Goal: Information Seeking & Learning: Learn about a topic

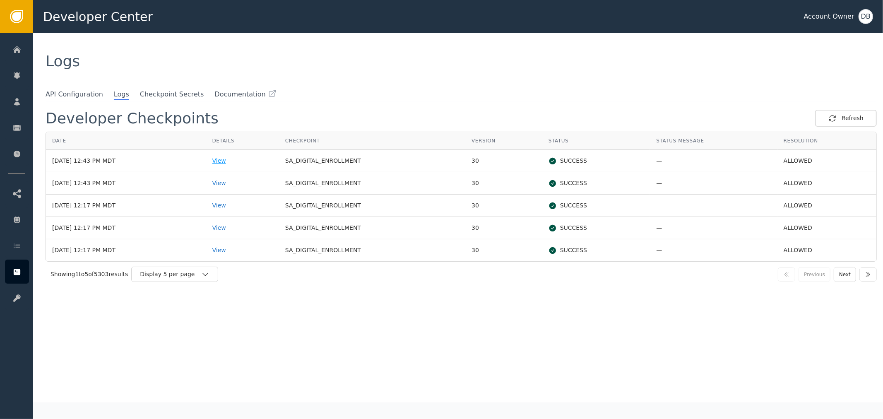
click at [236, 160] on div "View" at bounding box center [242, 160] width 60 height 9
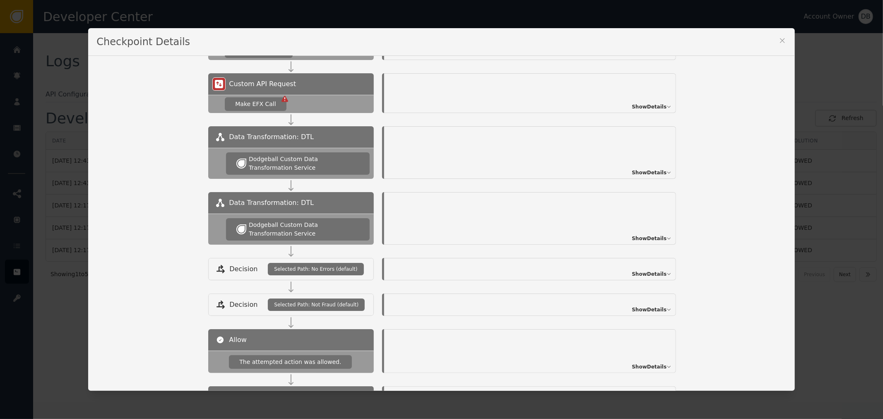
scroll to position [325, 0]
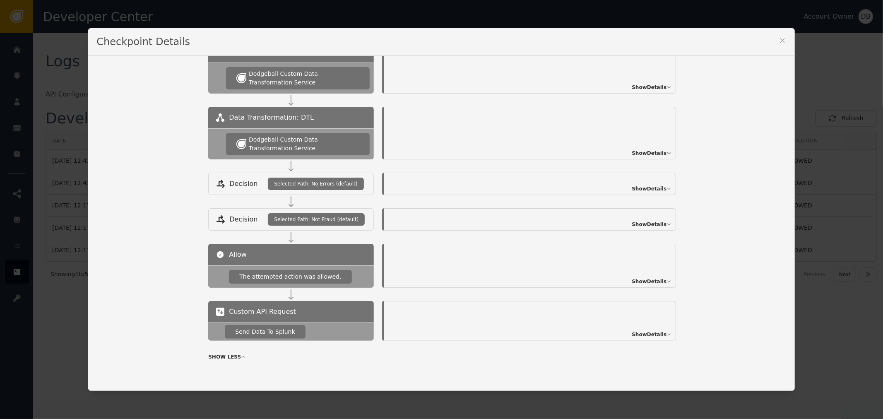
click at [784, 39] on div "Checkpoint Details" at bounding box center [441, 42] width 706 height 28
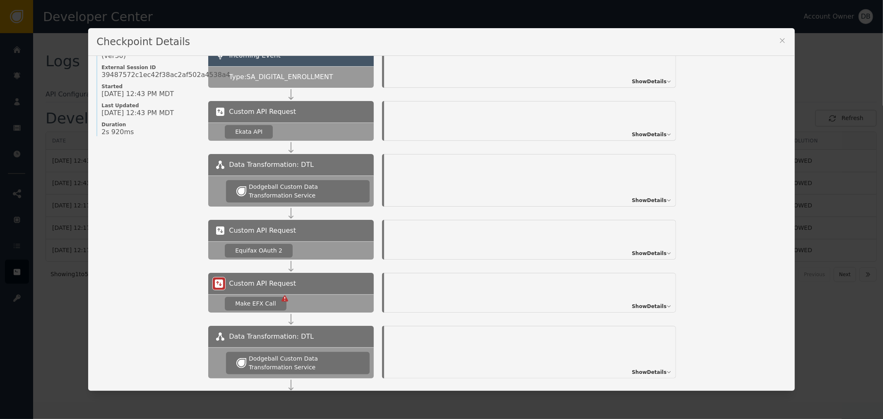
scroll to position [0, 0]
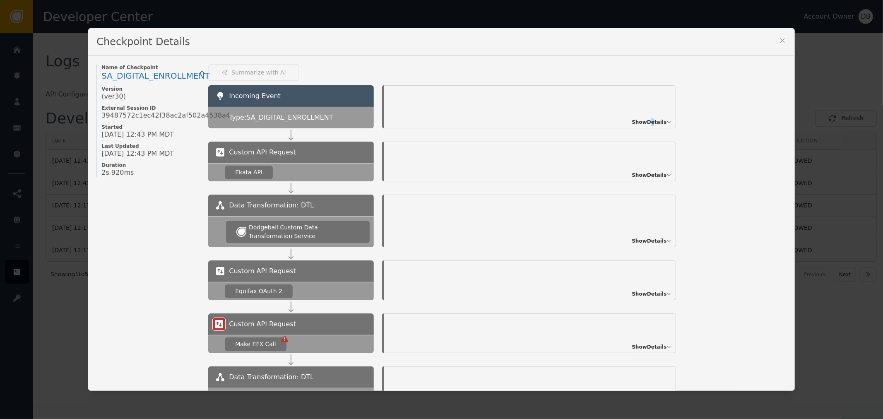
click at [651, 112] on div "Show Details" at bounding box center [530, 106] width 292 height 43
click at [653, 119] on span "Show Details" at bounding box center [649, 121] width 35 height 7
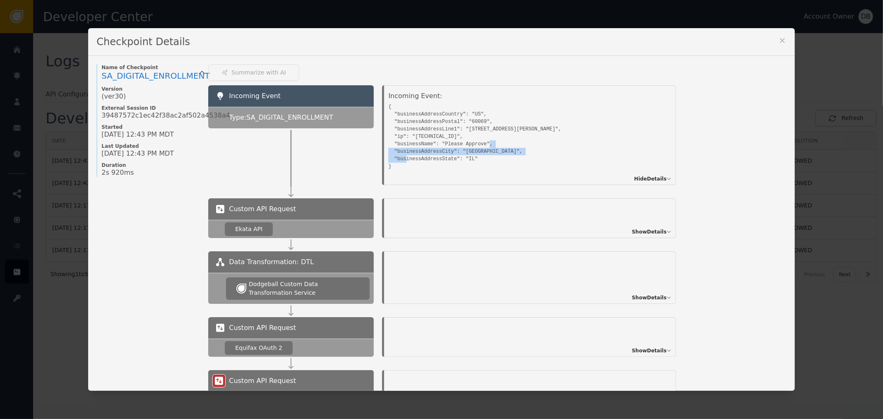
drag, startPoint x: 358, startPoint y: 123, endPoint x: 320, endPoint y: 109, distance: 39.8
click at [346, 119] on div "Incoming Event Type: SA_DIGITAL_ENROLLMENT Incoming Event: { "businessAddressCo…" at bounding box center [497, 135] width 578 height 100
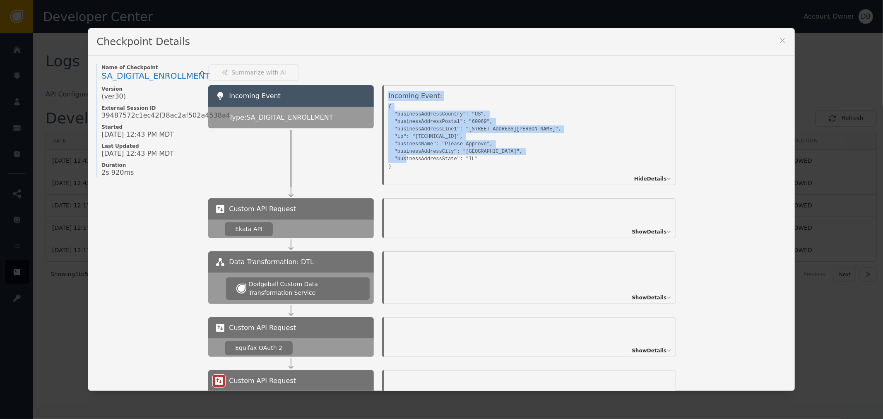
click at [432, 115] on pre "{ "businessAddressCountry": "US", "businessAddressPostal": "60069", "businessAd…" at bounding box center [520, 135] width 265 height 69
drag, startPoint x: 390, startPoint y: 111, endPoint x: 512, endPoint y: 172, distance: 136.1
click at [512, 172] on div "Incoming Event: { "businessAddressCountry": "US", "businessAddressPostal": "600…" at bounding box center [522, 133] width 269 height 85
click at [607, 146] on pre "{ "businessAddressCountry": "US", "businessAddressPostal": "60069", "businessAd…" at bounding box center [520, 135] width 265 height 69
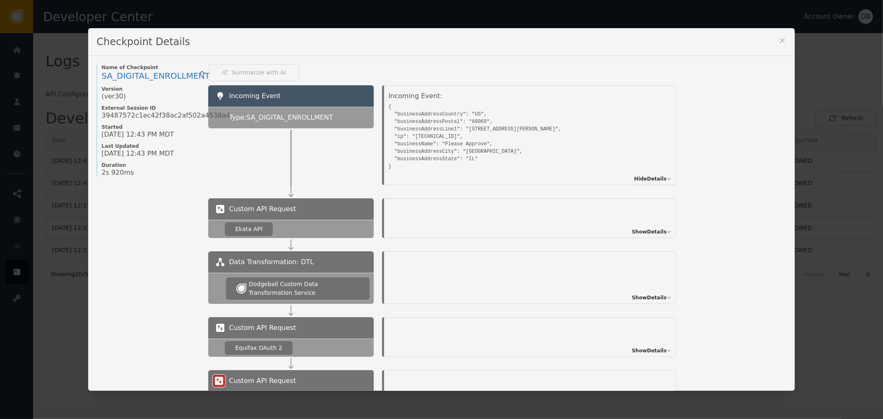
drag, startPoint x: 782, startPoint y: 38, endPoint x: 747, endPoint y: 49, distance: 37.3
click at [779, 36] on icon at bounding box center [782, 40] width 8 height 8
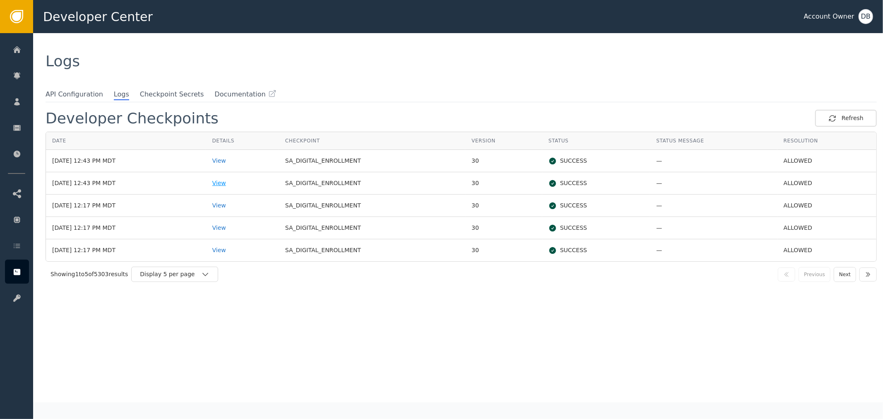
click at [233, 181] on div "View" at bounding box center [242, 183] width 60 height 9
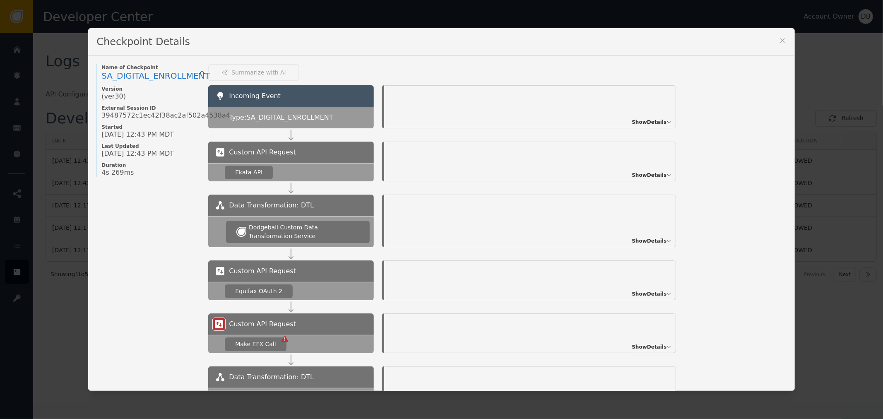
click at [644, 120] on span "Show Details" at bounding box center [649, 121] width 35 height 7
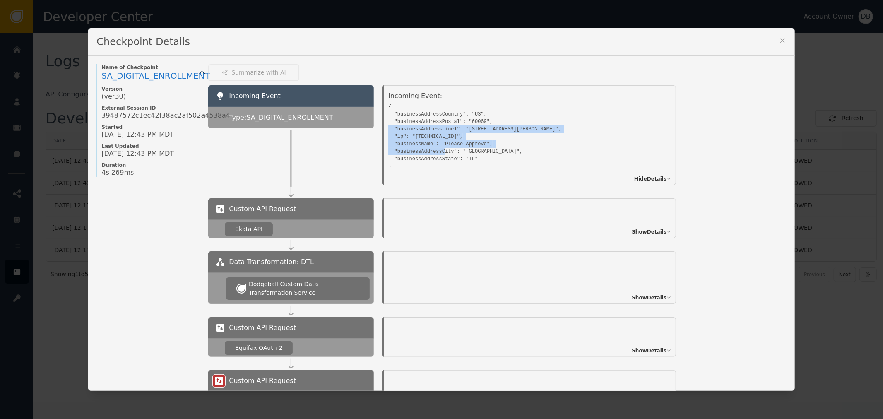
drag, startPoint x: 488, startPoint y: 152, endPoint x: 382, endPoint y: 125, distance: 109.3
click at [384, 125] on div "Incoming Event: { "businessAddressCountry": "US", "businessAddressPostal": "600…" at bounding box center [530, 135] width 292 height 100
click at [404, 120] on pre "{ "businessAddressCountry": "US", "businessAddressPostal": "60069", "businessAd…" at bounding box center [520, 135] width 265 height 69
drag, startPoint x: 392, startPoint y: 111, endPoint x: 511, endPoint y: 154, distance: 126.9
click at [511, 154] on pre "{ "businessAddressCountry": "US", "businessAddressPostal": "60069", "businessAd…" at bounding box center [520, 135] width 265 height 69
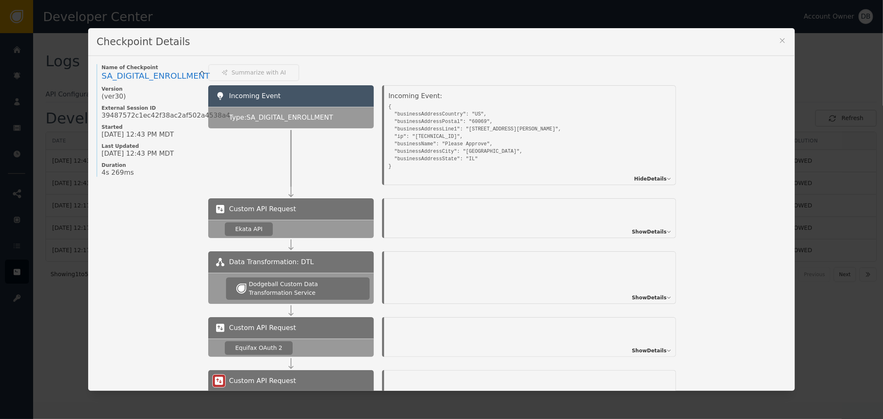
click at [771, 39] on div "Checkpoint Details" at bounding box center [441, 42] width 706 height 28
click at [779, 41] on div "Checkpoint Details Name of Checkpoint SA_DIGITAL_ENROLLMENT Version (ver 30 ) E…" at bounding box center [441, 209] width 706 height 363
drag, startPoint x: 780, startPoint y: 41, endPoint x: 767, endPoint y: 89, distance: 50.4
click at [780, 41] on icon at bounding box center [782, 40] width 8 height 8
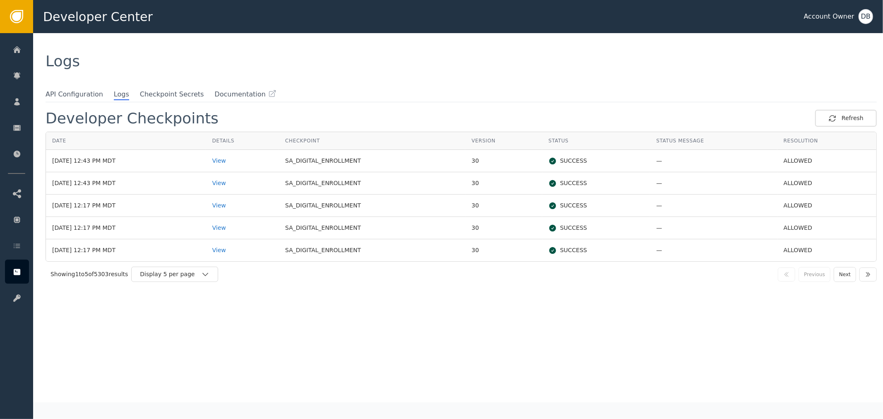
drag, startPoint x: 241, startPoint y: 167, endPoint x: 240, endPoint y: 161, distance: 6.7
click at [241, 167] on td "View" at bounding box center [242, 161] width 73 height 22
click at [240, 161] on div "View" at bounding box center [242, 160] width 60 height 9
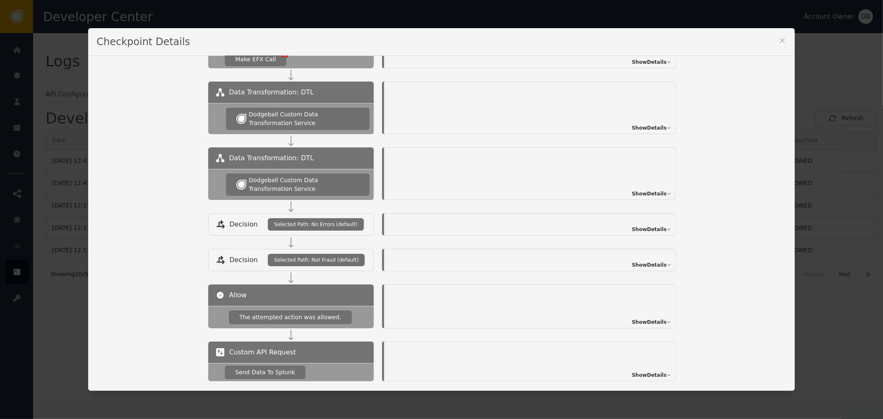
scroll to position [325, 0]
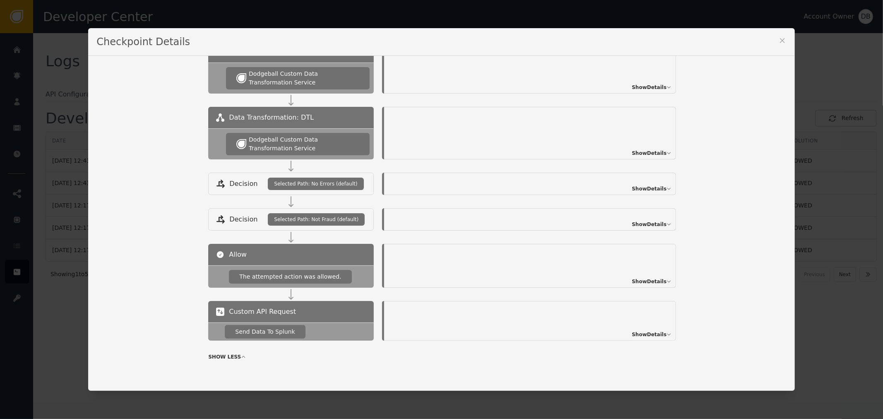
click at [640, 278] on span "Show Details" at bounding box center [649, 281] width 35 height 7
click at [641, 226] on span "Show Details" at bounding box center [649, 224] width 35 height 7
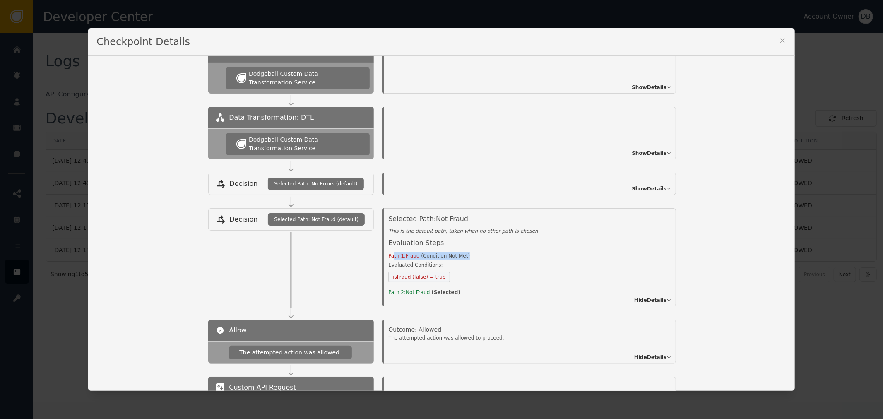
drag, startPoint x: 390, startPoint y: 253, endPoint x: 479, endPoint y: 279, distance: 92.9
click at [471, 258] on div "Path 1: Fraud ( Condition Not Met )" at bounding box center [522, 255] width 269 height 7
click at [481, 286] on span "Evaluated Conditions: isFraud (false) = true" at bounding box center [522, 274] width 269 height 27
drag, startPoint x: 450, startPoint y: 272, endPoint x: 380, endPoint y: 271, distance: 70.0
click at [380, 271] on div "Selected Path: Not Fraud This is the default path, taken when no other path is …" at bounding box center [529, 257] width 310 height 98
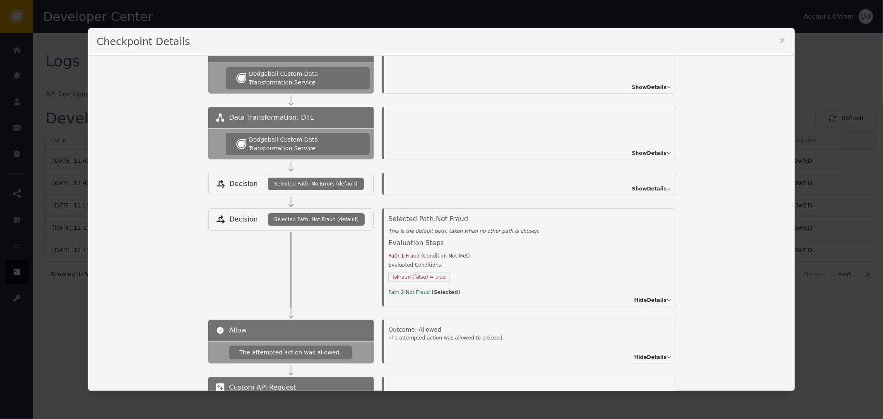
click at [404, 297] on div "Selected Path: Not Fraud This is the default path, taken when no other path is …" at bounding box center [530, 257] width 292 height 98
drag, startPoint x: 387, startPoint y: 275, endPoint x: 420, endPoint y: 272, distance: 32.8
click at [420, 272] on span "isFraud (false) = true" at bounding box center [419, 277] width 62 height 10
click at [637, 180] on div "Show Details" at bounding box center [530, 184] width 292 height 22
click at [646, 185] on span "Show Details" at bounding box center [649, 188] width 35 height 7
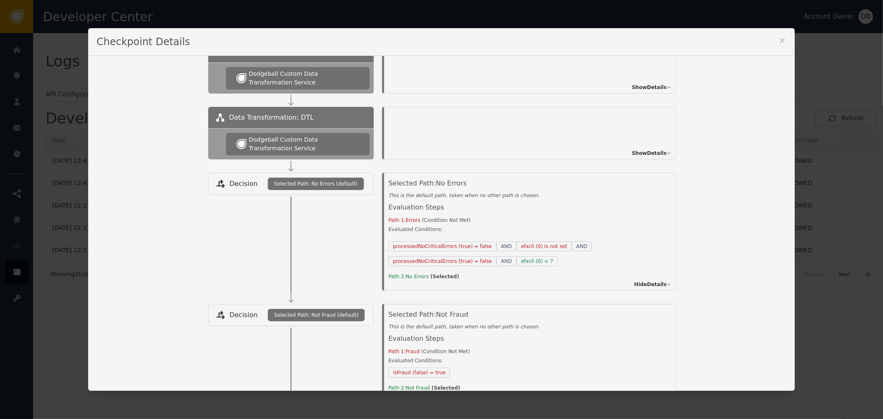
click at [407, 276] on span "No Errors" at bounding box center [418, 277] width 24 height 6
drag, startPoint x: 408, startPoint y: 262, endPoint x: 462, endPoint y: 259, distance: 53.5
click at [462, 259] on span "processedNoCriticalErrors (true) = false" at bounding box center [442, 261] width 108 height 10
click at [474, 262] on span "processedNoCriticalErrors (true) = false" at bounding box center [442, 261] width 108 height 10
drag, startPoint x: 449, startPoint y: 262, endPoint x: 455, endPoint y: 261, distance: 6.7
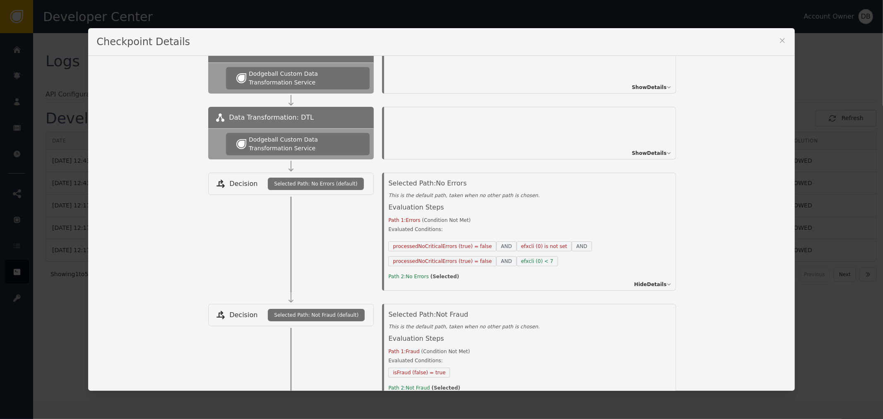
click at [449, 262] on span "processedNoCriticalErrors (true) = false" at bounding box center [442, 261] width 108 height 10
drag, startPoint x: 466, startPoint y: 261, endPoint x: 471, endPoint y: 262, distance: 5.0
click at [471, 262] on span "processedNoCriticalErrors (true) = false" at bounding box center [442, 261] width 108 height 10
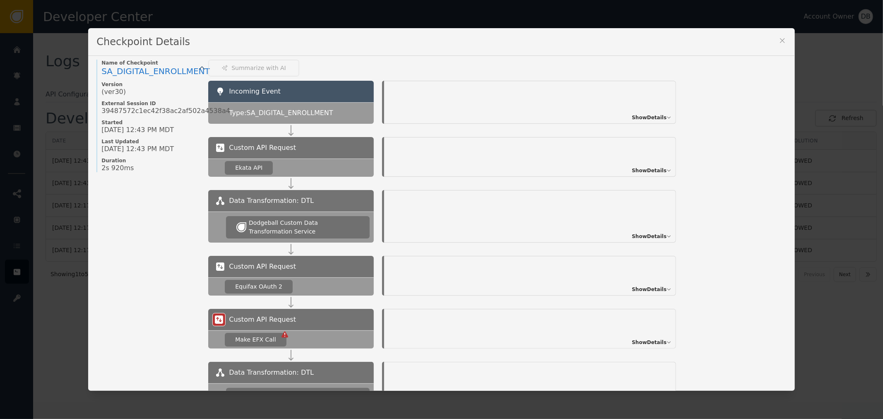
scroll to position [3, 0]
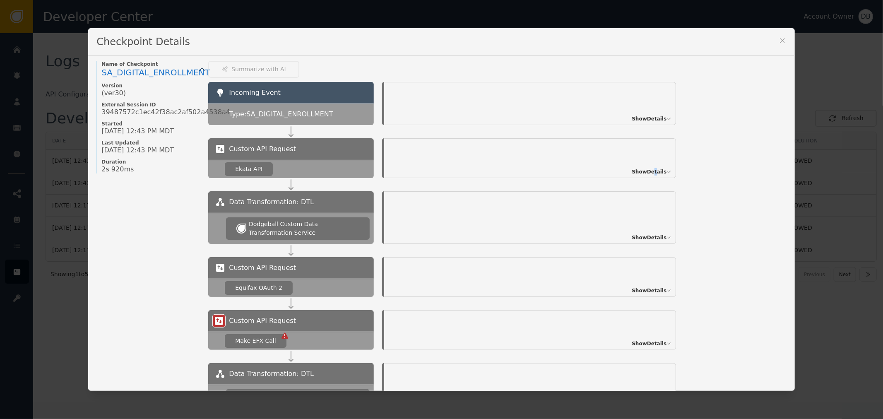
click at [653, 173] on span "Show Details" at bounding box center [649, 171] width 35 height 7
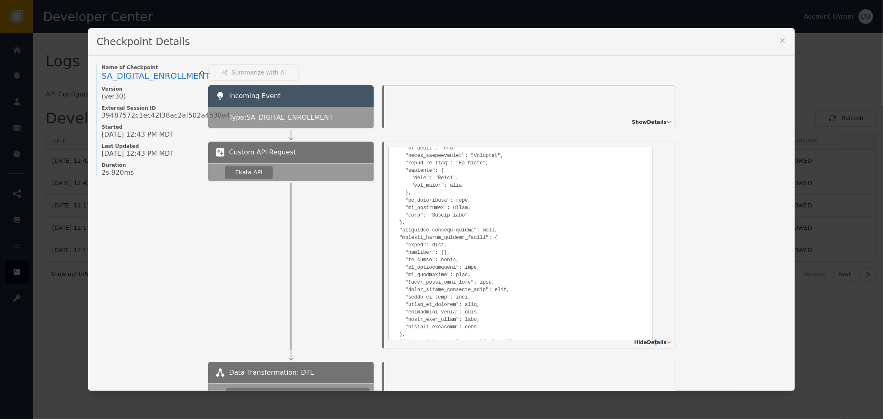
scroll to position [0, 0]
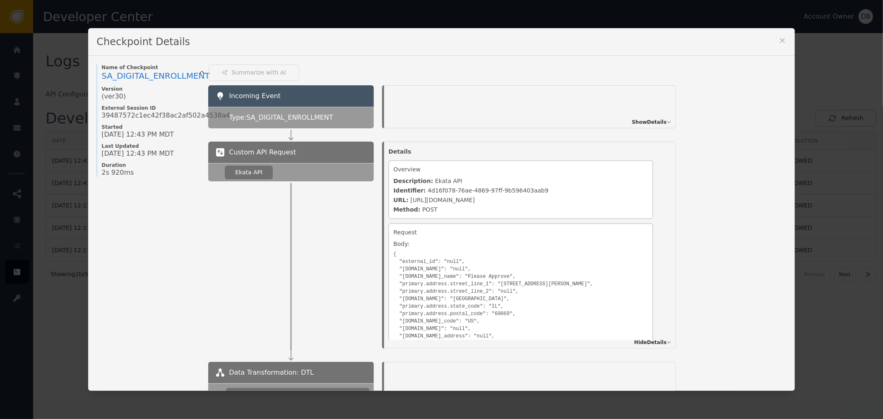
click at [640, 118] on span "Show Details" at bounding box center [649, 121] width 35 height 7
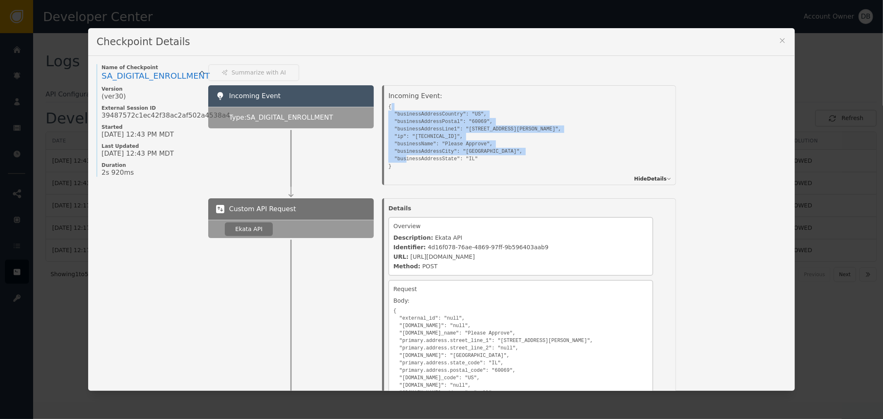
drag, startPoint x: 400, startPoint y: 109, endPoint x: 483, endPoint y: 163, distance: 99.0
click at [483, 163] on pre "{ "businessAddressCountry": "US", "businessAddressPostal": "60069", "businessAd…" at bounding box center [520, 135] width 265 height 69
click at [482, 152] on pre "{ "businessAddressCountry": "US", "businessAddressPostal": "60069", "businessAd…" at bounding box center [520, 135] width 265 height 69
drag, startPoint x: 487, startPoint y: 158, endPoint x: 382, endPoint y: 113, distance: 114.4
click at [384, 113] on div "Incoming Event: { "businessAddressCountry": "US", "businessAddressPostal": "600…" at bounding box center [530, 135] width 292 height 100
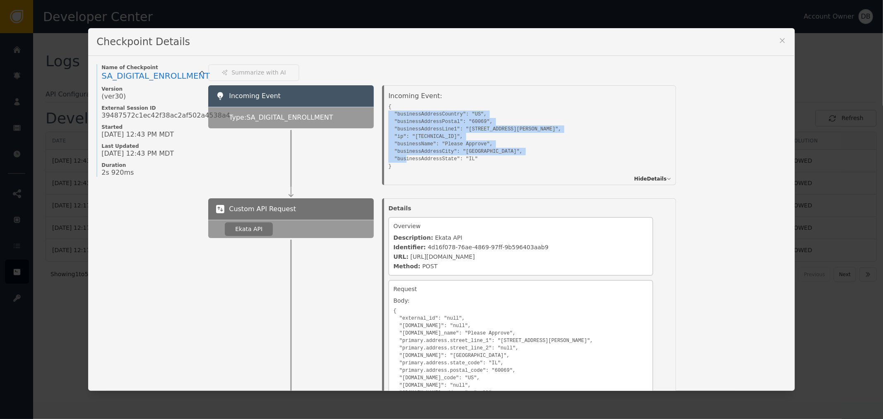
click at [391, 116] on pre "{ "businessAddressCountry": "US", "businessAddressPostal": "60069", "businessAd…" at bounding box center [520, 135] width 265 height 69
drag, startPoint x: 402, startPoint y: 114, endPoint x: 500, endPoint y: 181, distance: 118.2
click at [488, 179] on div "Incoming Event: { "businessAddressCountry": "US", "businessAddressPostal": "600…" at bounding box center [530, 135] width 292 height 100
click at [483, 154] on pre "{ "businessAddressCountry": "US", "businessAddressPostal": "60069", "businessAd…" at bounding box center [520, 135] width 265 height 69
drag, startPoint x: 433, startPoint y: 148, endPoint x: 386, endPoint y: 112, distance: 59.1
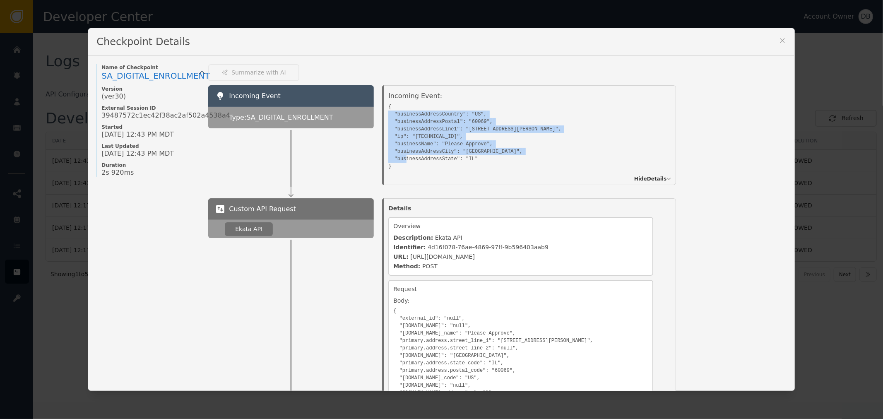
click at [388, 112] on pre "{ "businessAddressCountry": "US", "businessAddressPostal": "60069", "businessAd…" at bounding box center [520, 135] width 265 height 69
click at [524, 143] on pre "{ "businessAddressCountry": "US", "businessAddressPostal": "60069", "businessAd…" at bounding box center [520, 135] width 265 height 69
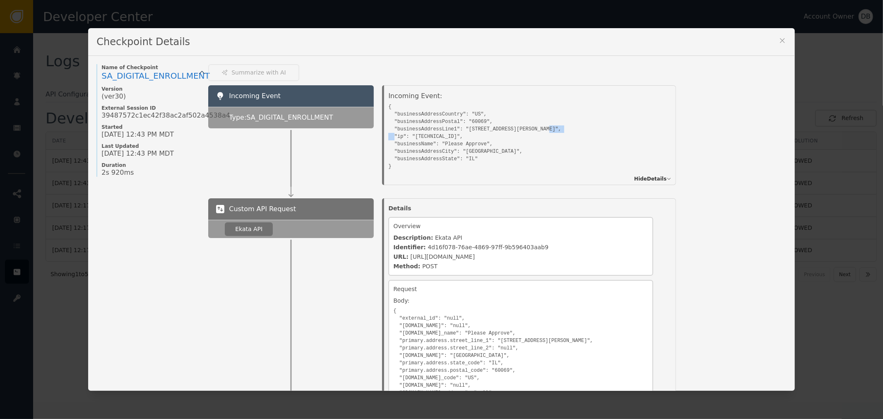
drag, startPoint x: 408, startPoint y: 132, endPoint x: 442, endPoint y: 133, distance: 34.0
click at [433, 132] on pre "{ "businessAddressCountry": "US", "businessAddressPostal": "60069", "businessAd…" at bounding box center [520, 135] width 265 height 69
click at [781, 42] on icon at bounding box center [782, 40] width 8 height 8
